Goal: Find specific page/section: Find specific page/section

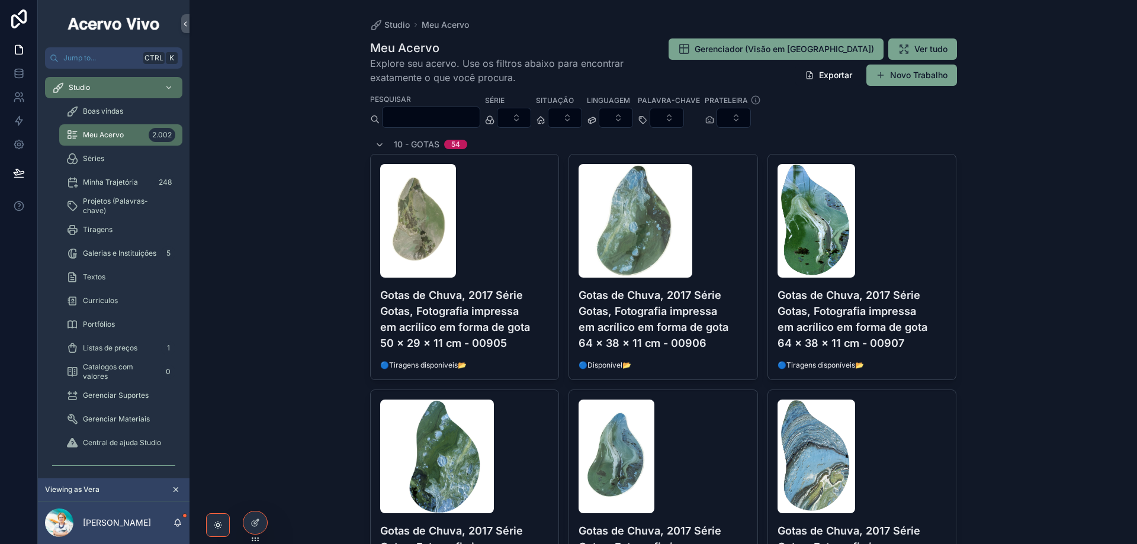
click at [480, 114] on input "scrollable content" at bounding box center [431, 117] width 97 height 17
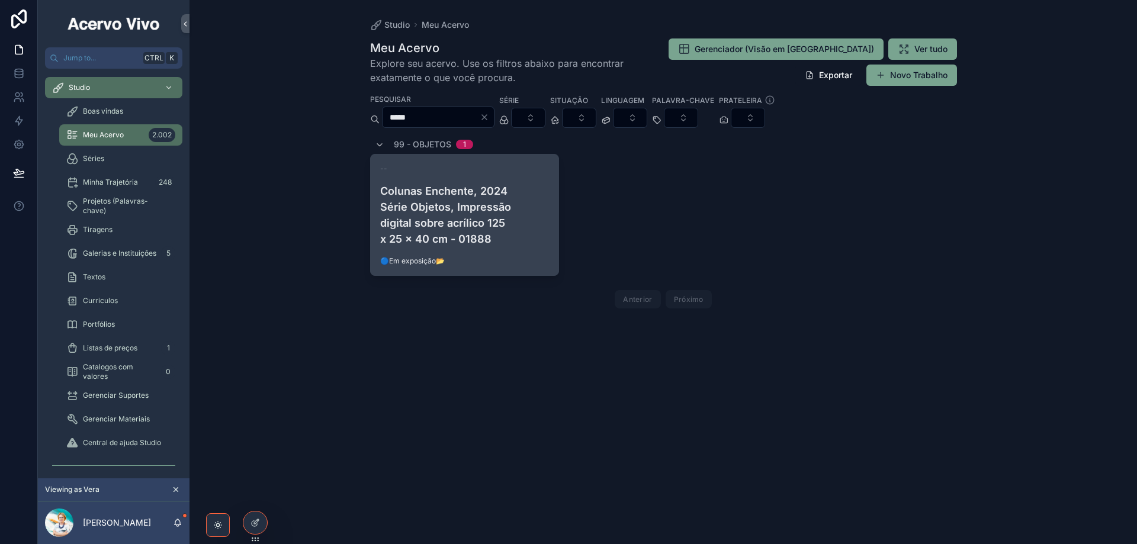
type input "*****"
click at [508, 227] on h4 "Colunas Enchente, 2024 Série Objetos, Impressão digital sobre acrílico 125 x 25…" at bounding box center [464, 215] width 169 height 64
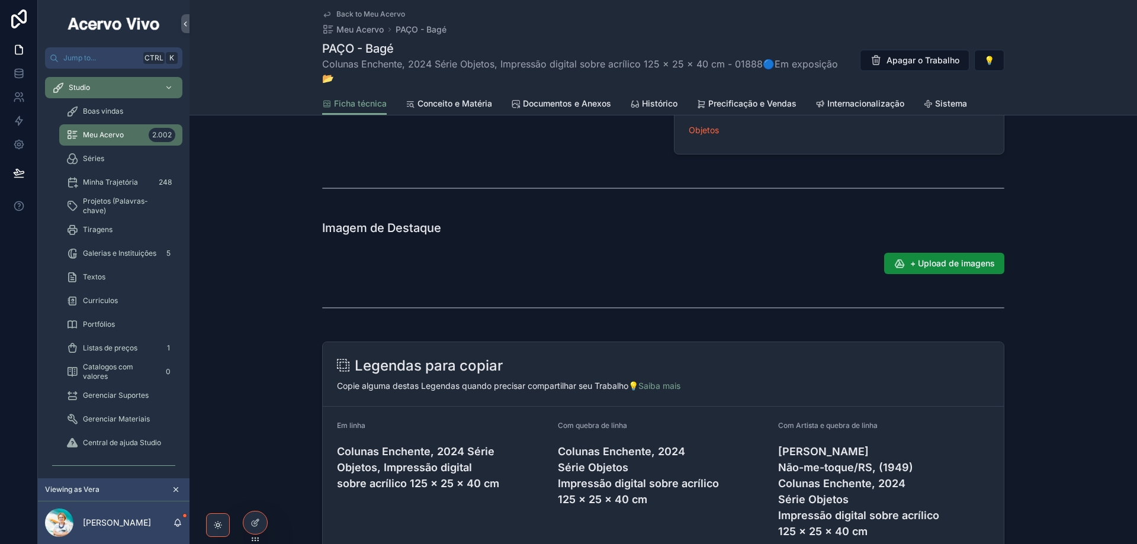
scroll to position [533, 0]
click at [916, 257] on span "+ Upload de imagens" at bounding box center [952, 263] width 85 height 12
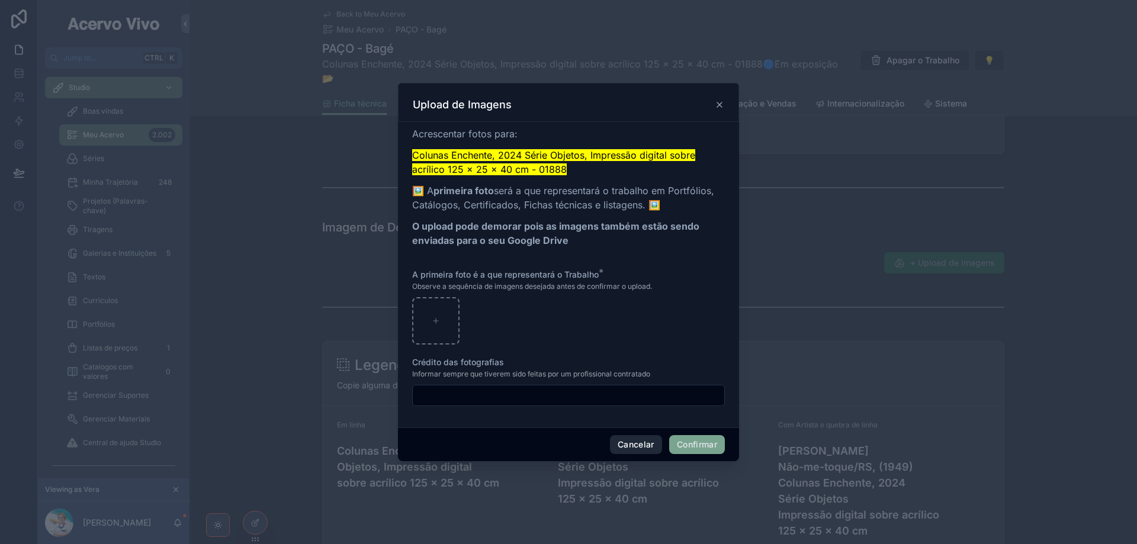
click at [641, 451] on button "Cancelar" at bounding box center [636, 444] width 52 height 19
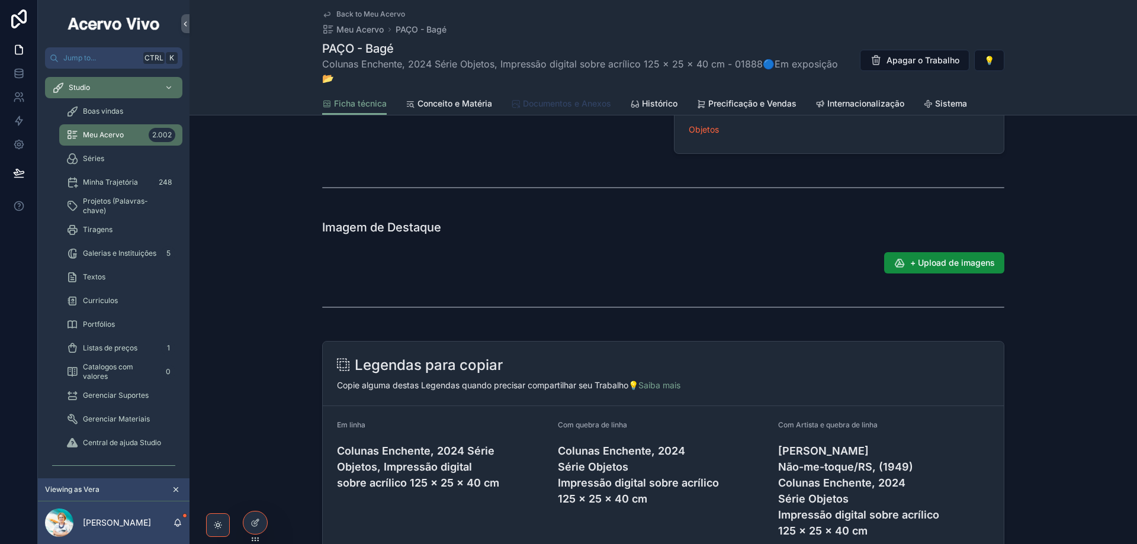
click at [544, 98] on span "Documentos e Anexos" at bounding box center [567, 104] width 88 height 12
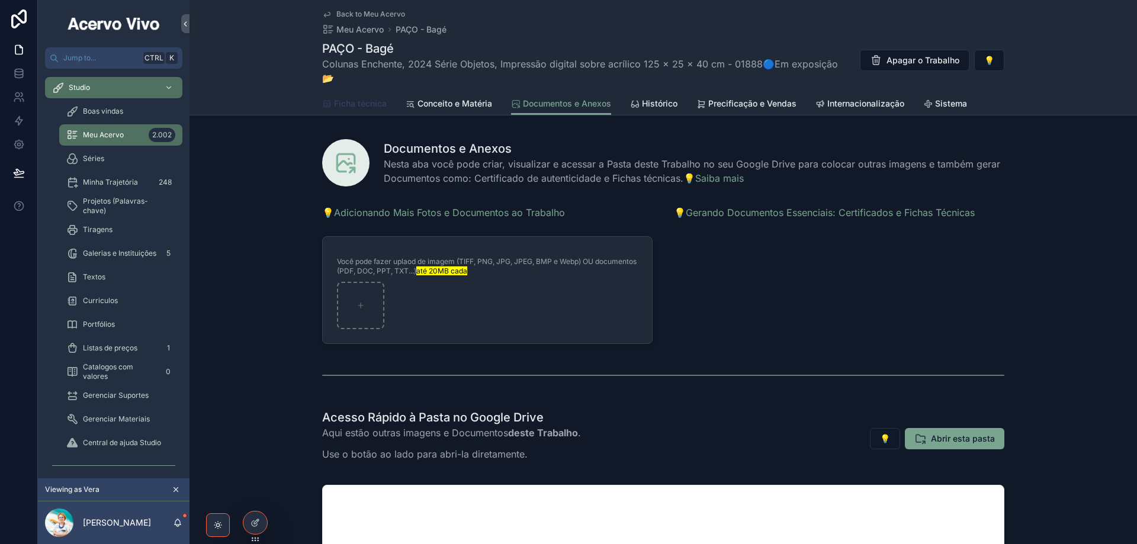
click at [343, 98] on span "Ficha técnica" at bounding box center [360, 104] width 53 height 12
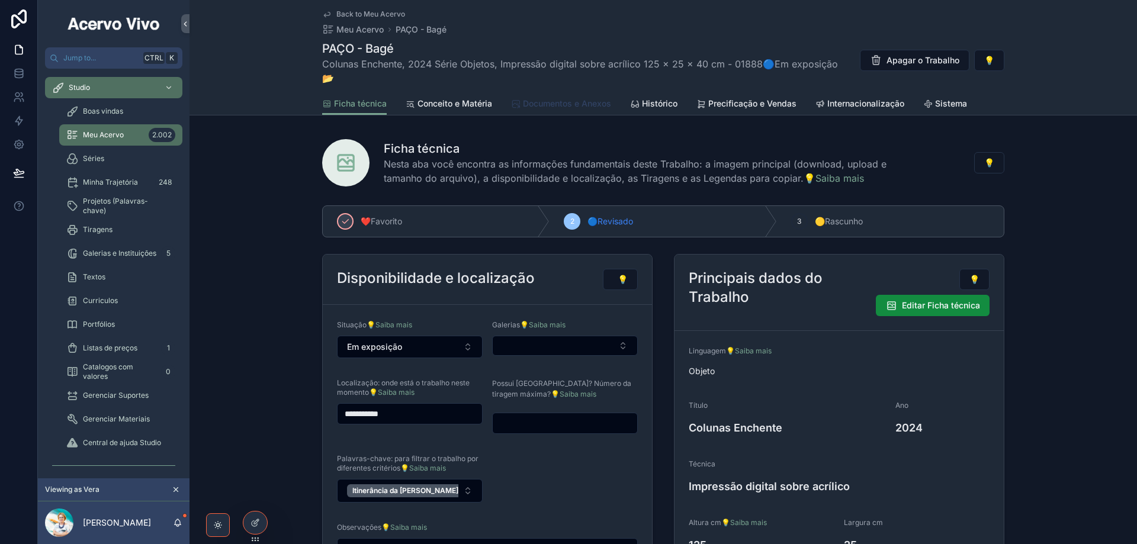
click at [537, 98] on span "Documentos e Anexos" at bounding box center [567, 104] width 88 height 12
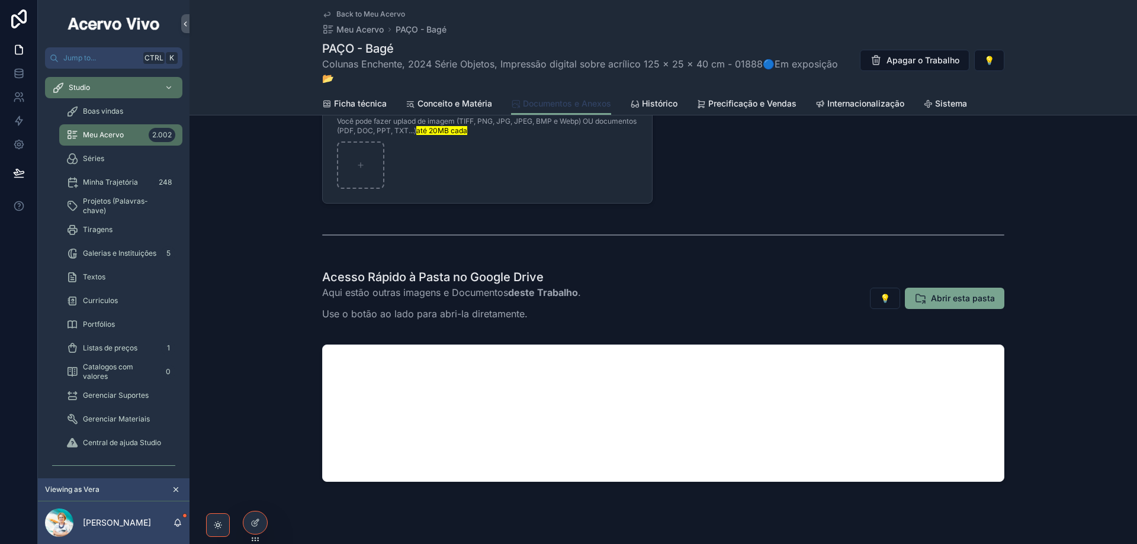
scroll to position [145, 0]
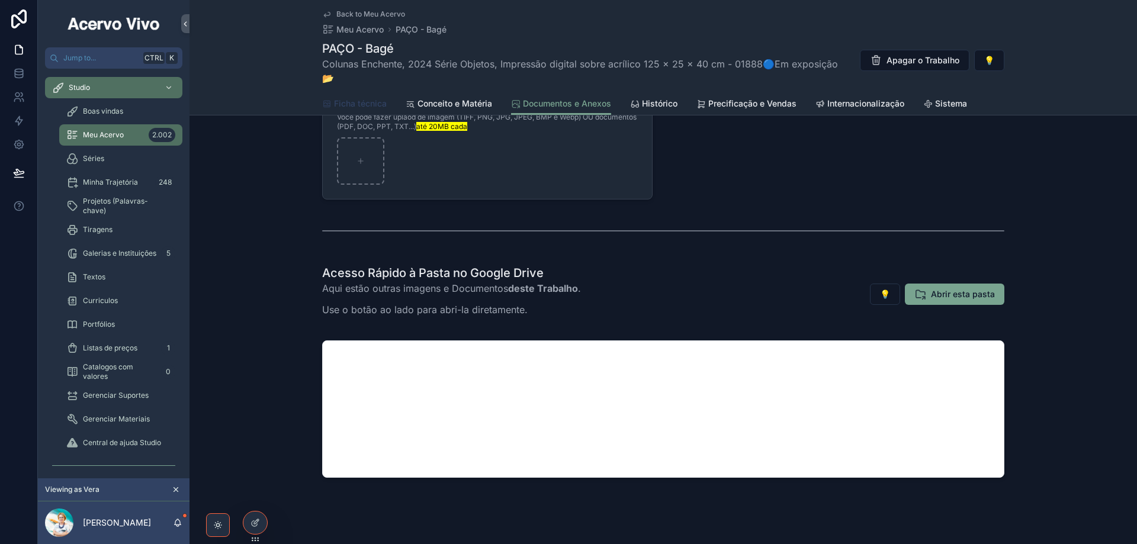
click at [352, 98] on span "Ficha técnica" at bounding box center [360, 104] width 53 height 12
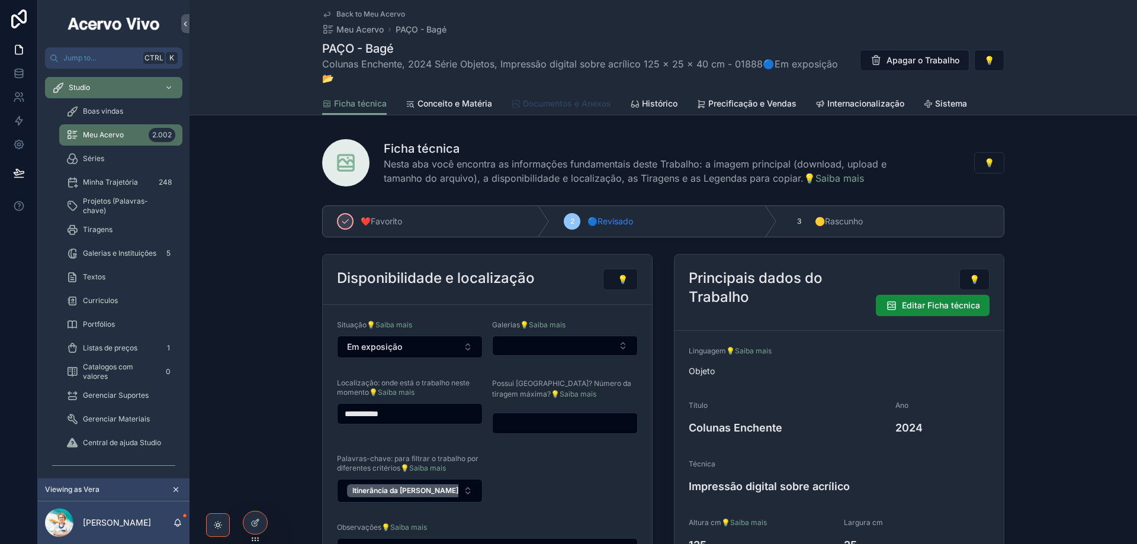
click at [539, 98] on span "Documentos e Anexos" at bounding box center [567, 104] width 88 height 12
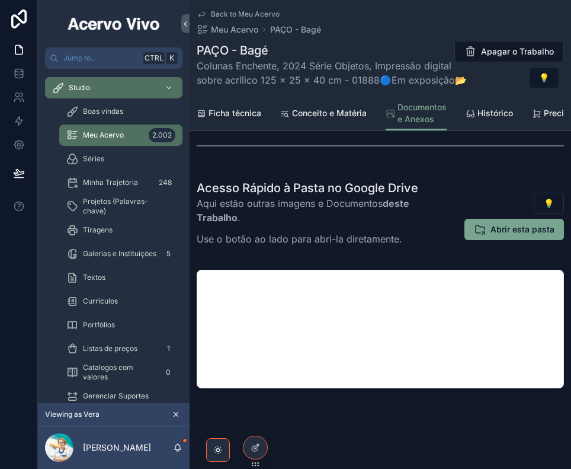
scroll to position [251, 0]
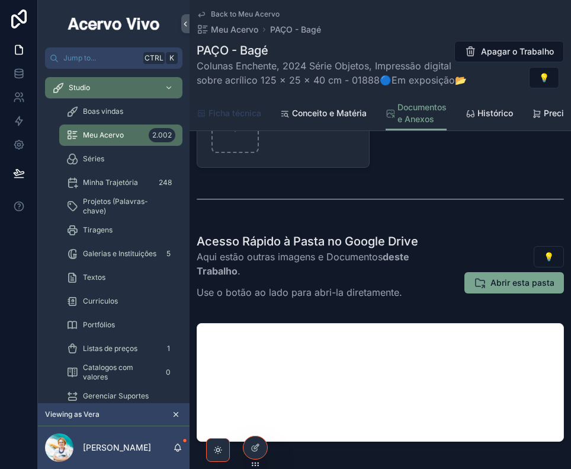
click at [230, 110] on span "Ficha técnica" at bounding box center [235, 113] width 53 height 12
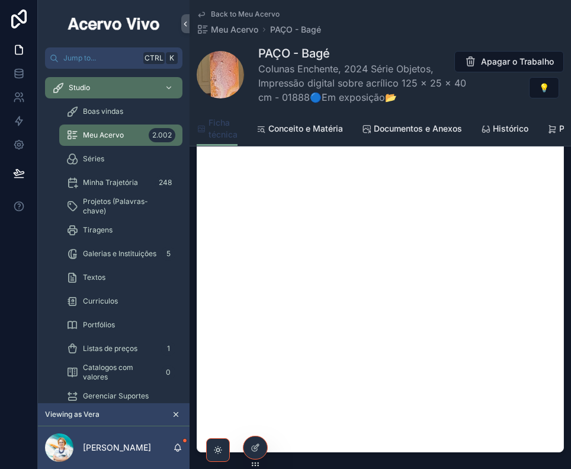
scroll to position [1244, 0]
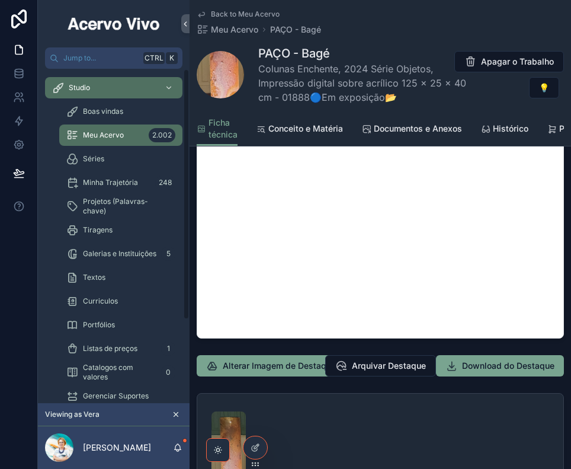
click at [113, 134] on span "Meu Acervo" at bounding box center [103, 134] width 41 height 9
